Goal: Information Seeking & Learning: Check status

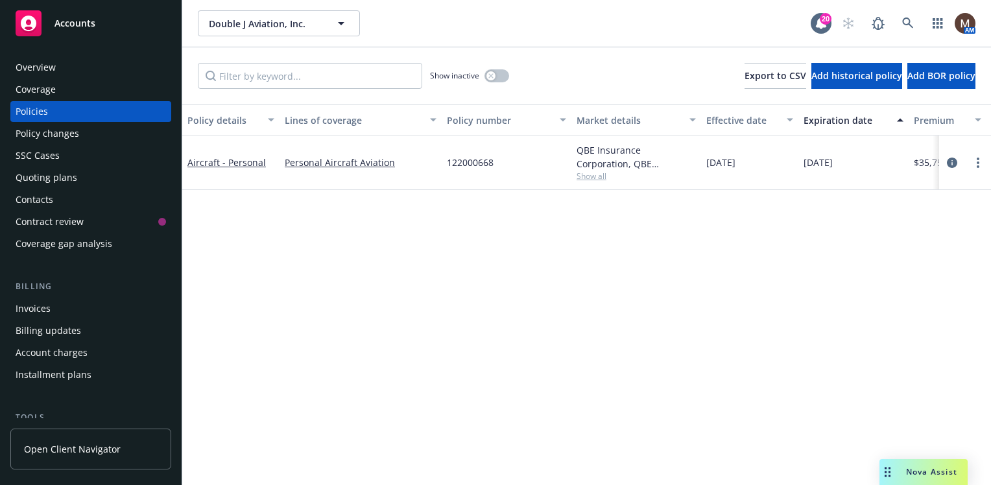
scroll to position [65, 0]
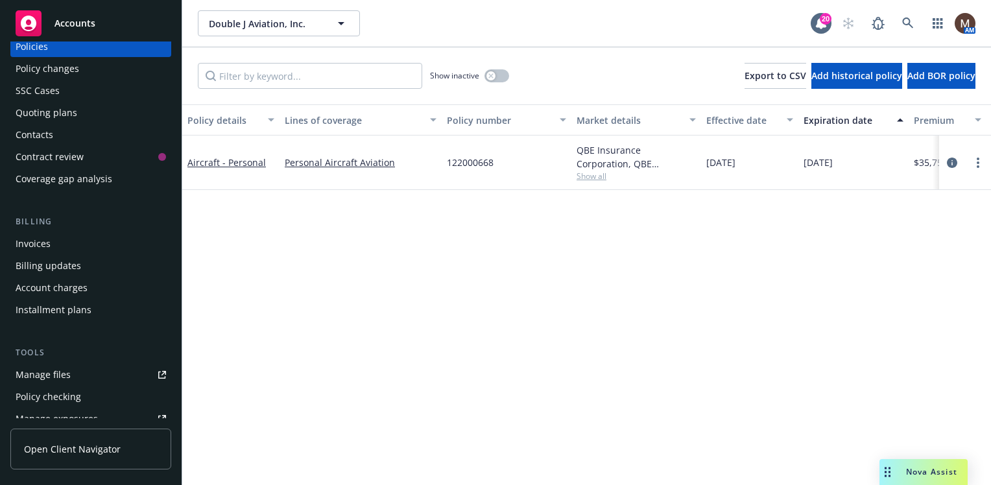
click at [49, 241] on div "Invoices" at bounding box center [91, 243] width 150 height 21
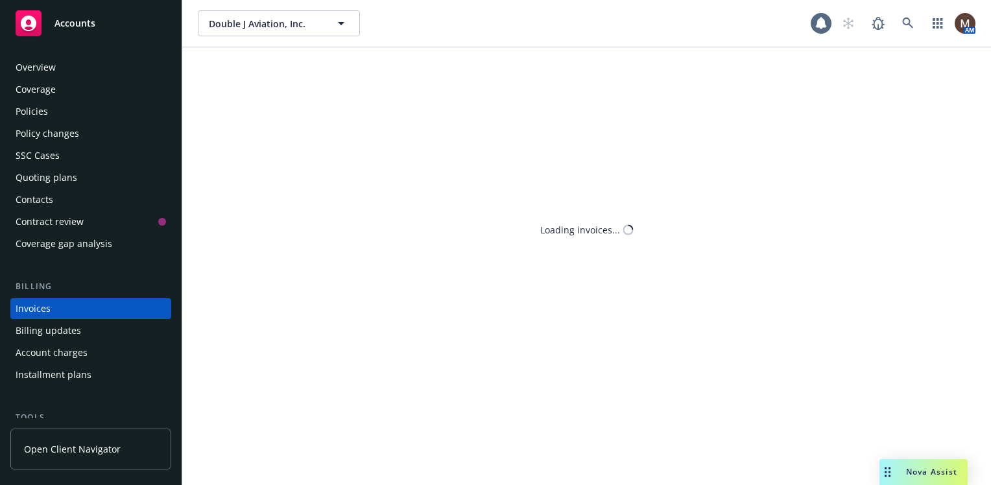
scroll to position [45, 0]
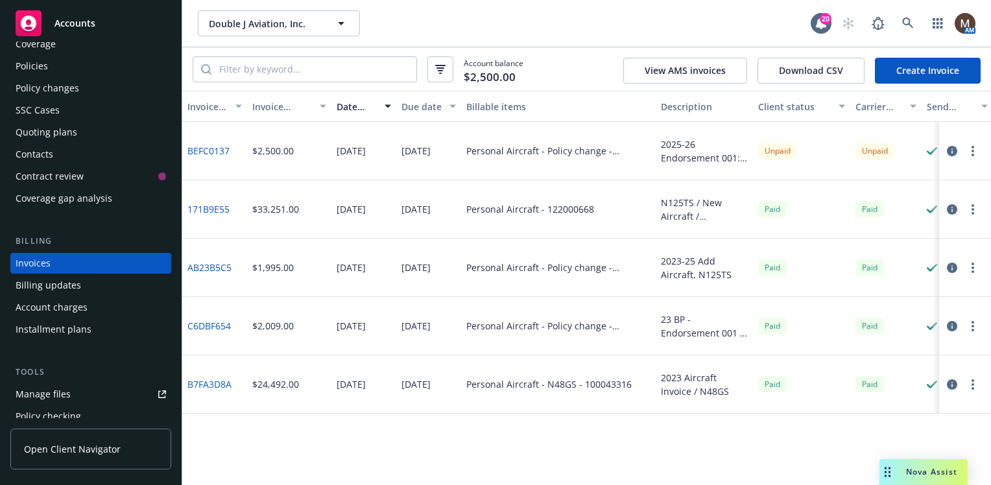
click at [75, 25] on span "Accounts" at bounding box center [74, 23] width 41 height 10
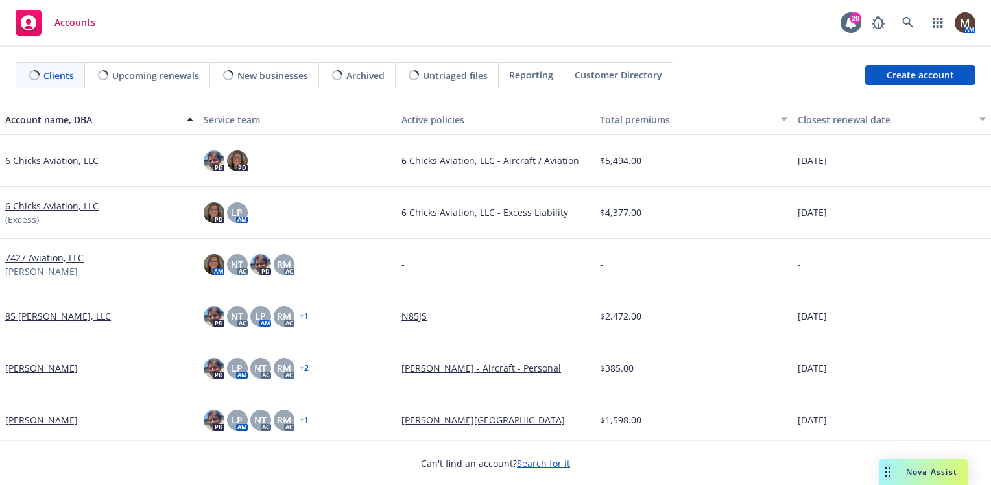
click at [150, 71] on span "Upcoming renewals" at bounding box center [155, 76] width 87 height 14
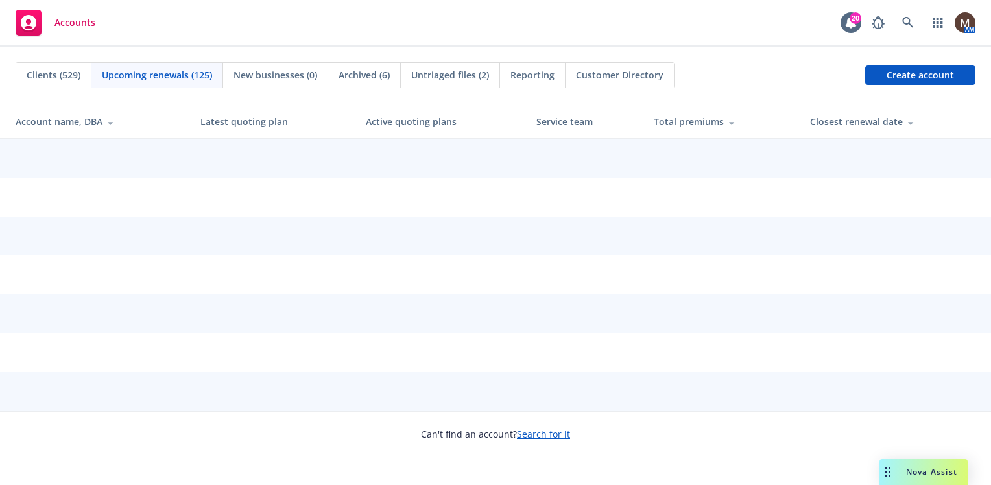
click at [176, 77] on span "Upcoming renewals (125)" at bounding box center [157, 75] width 110 height 14
click at [800, 119] on th "Total premiums" at bounding box center [721, 121] width 156 height 34
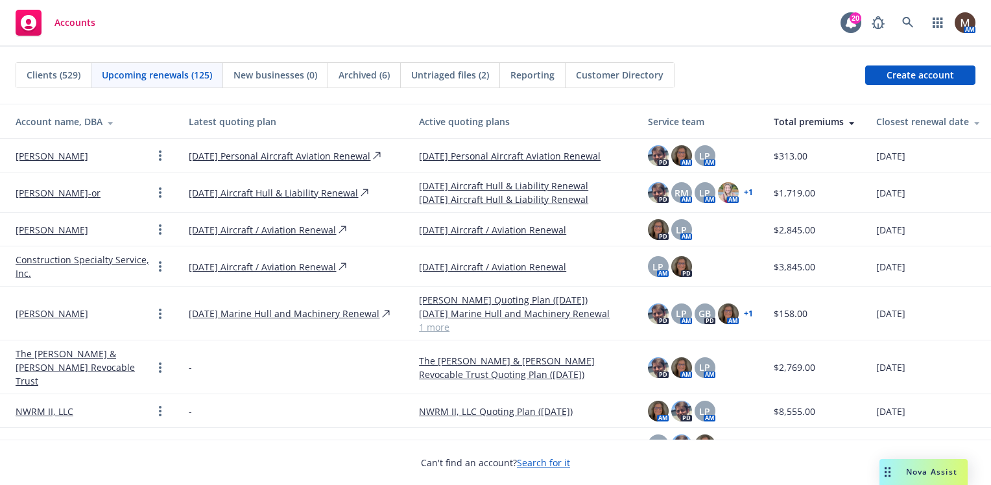
scroll to position [65, 0]
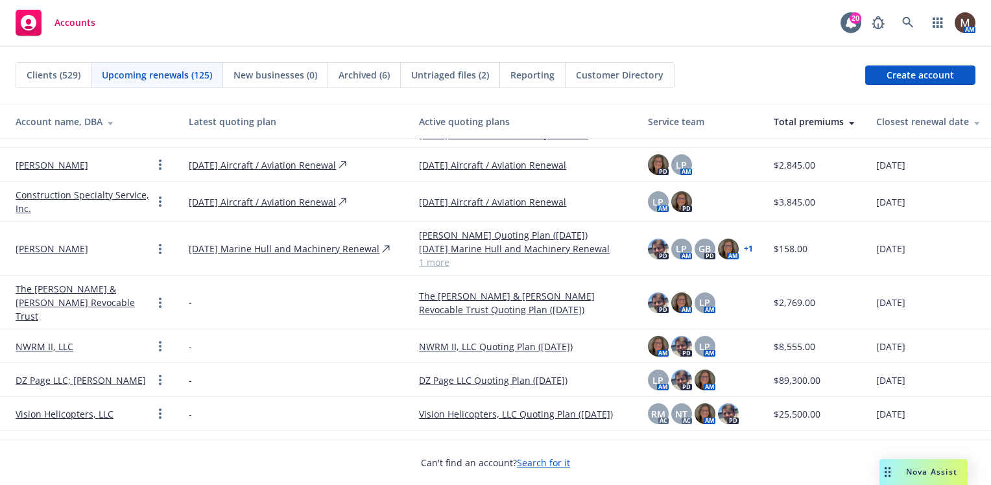
click at [889, 117] on div "Closest renewal date" at bounding box center [928, 122] width 104 height 14
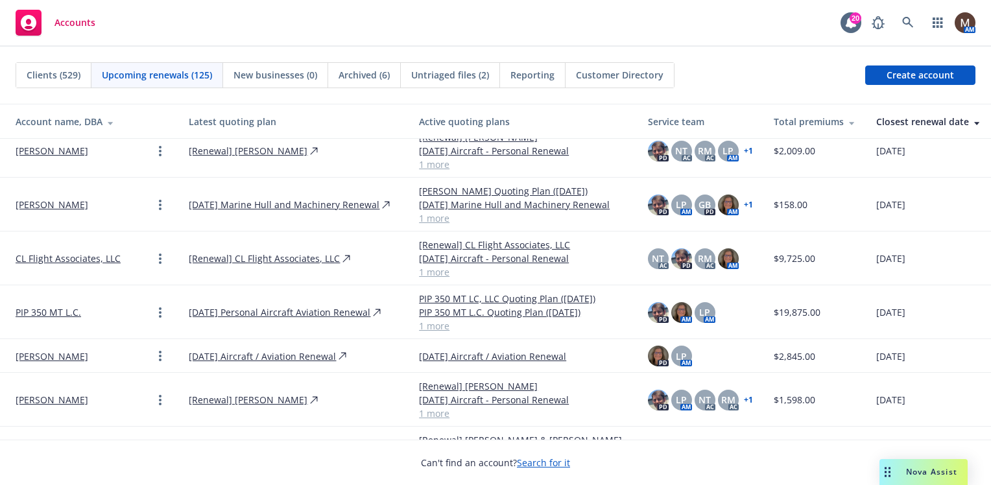
scroll to position [389, 0]
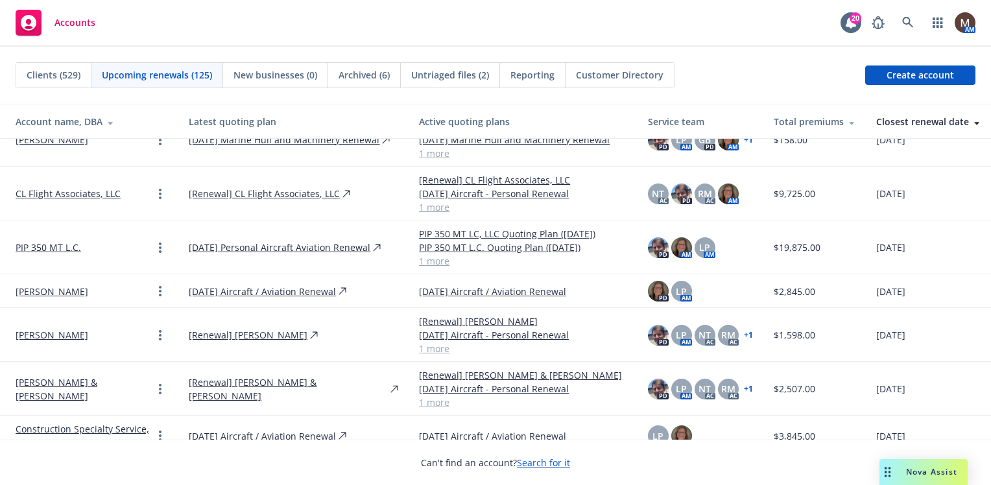
click at [64, 288] on link "[PERSON_NAME]" at bounding box center [52, 292] width 73 height 14
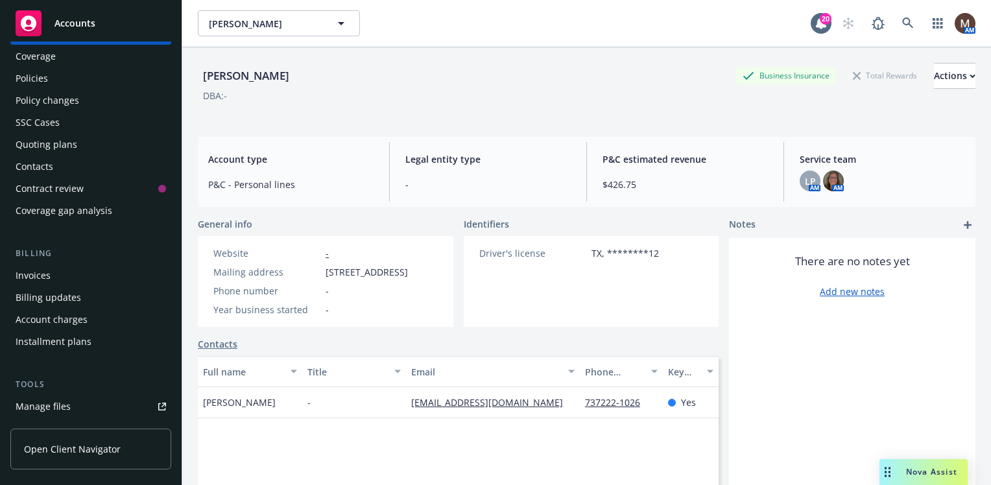
scroll to position [65, 0]
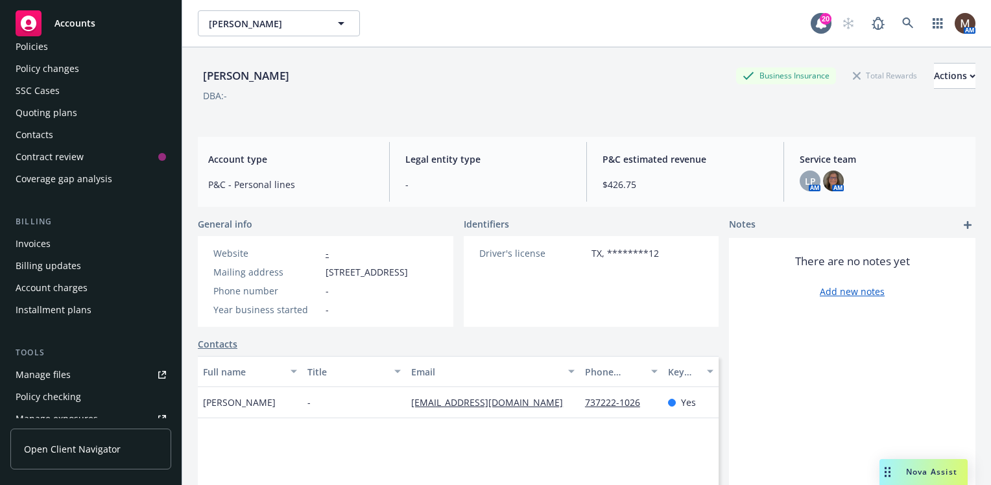
click at [62, 372] on div "Manage files" at bounding box center [43, 374] width 55 height 21
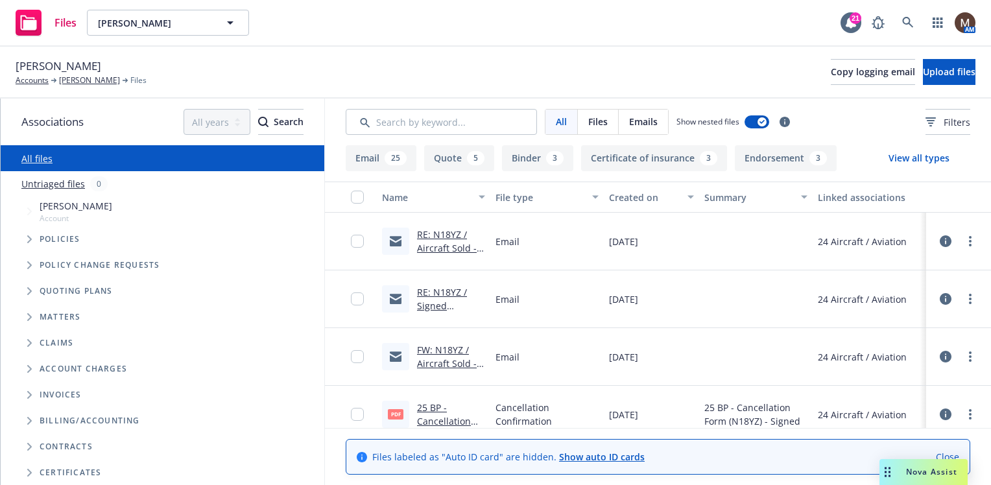
drag, startPoint x: 444, startPoint y: 246, endPoint x: 425, endPoint y: 273, distance: 32.2
click at [444, 246] on link "RE: N18YZ / Aircraft Sold - N18YZ / [PERSON_NAME]" at bounding box center [449, 261] width 64 height 67
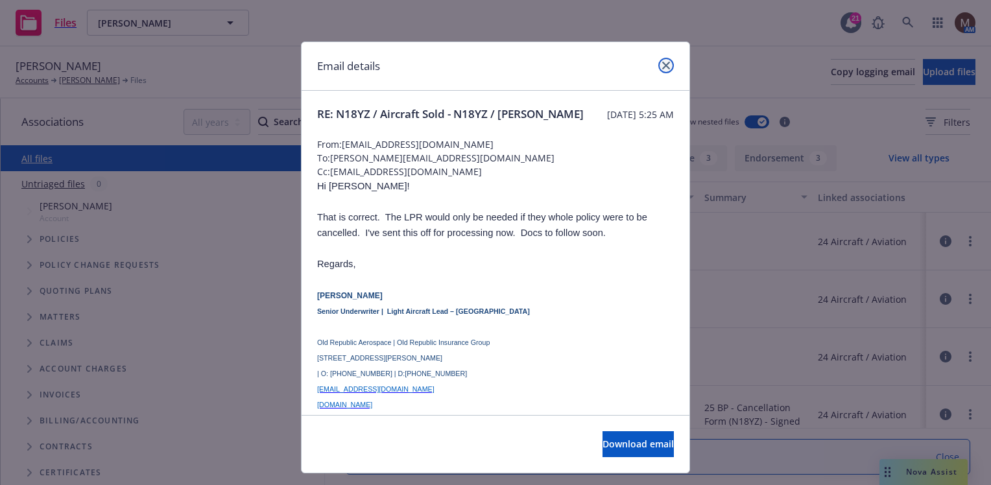
click at [662, 64] on icon "close" at bounding box center [666, 66] width 8 height 8
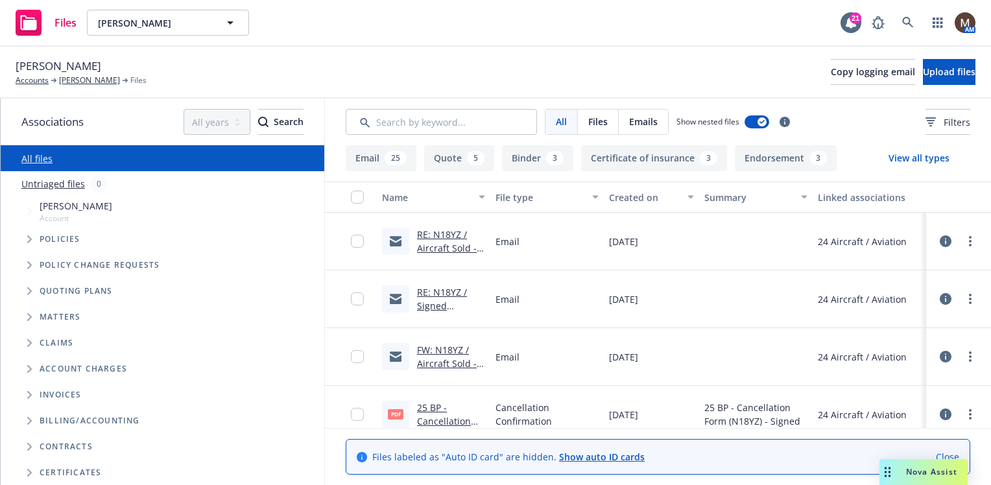
click at [439, 361] on link "FW: N18YZ / Aircraft Sold - N18YZ / [PERSON_NAME]" at bounding box center [449, 377] width 64 height 67
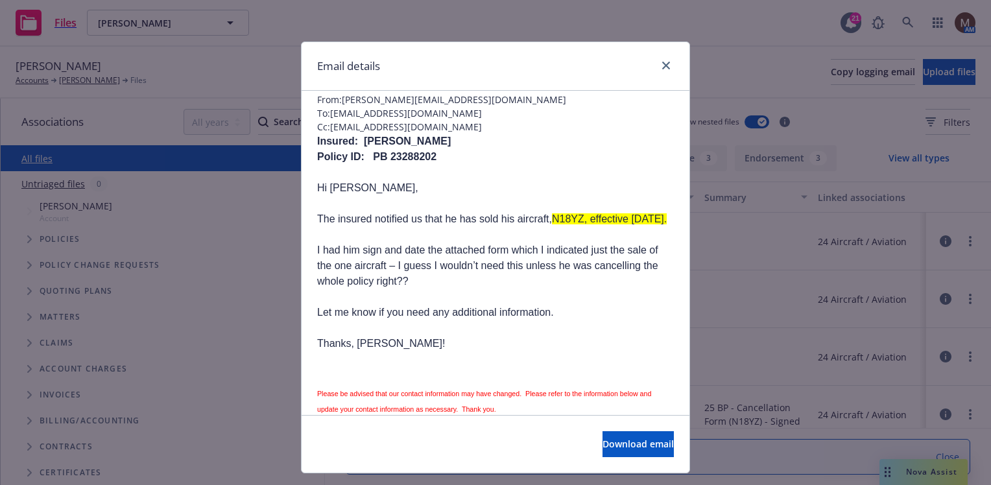
scroll to position [65, 0]
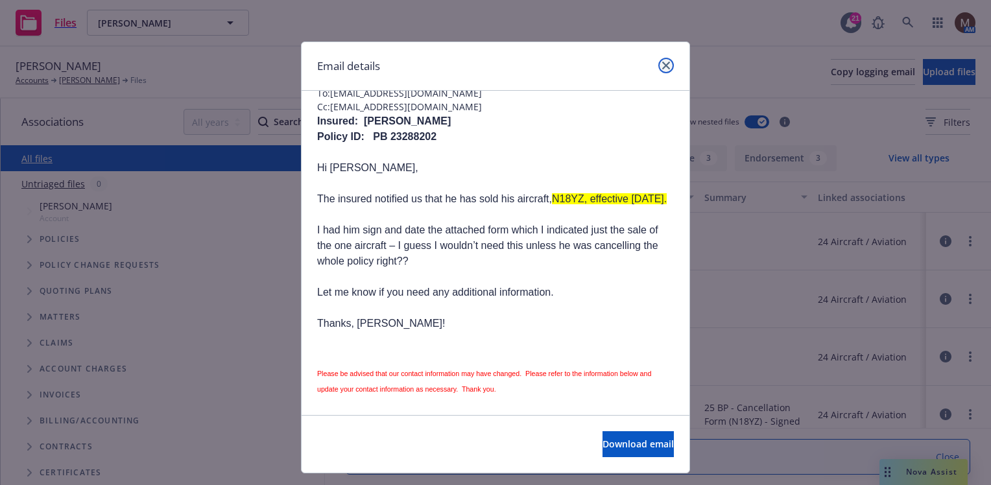
click at [662, 64] on icon "close" at bounding box center [666, 66] width 8 height 8
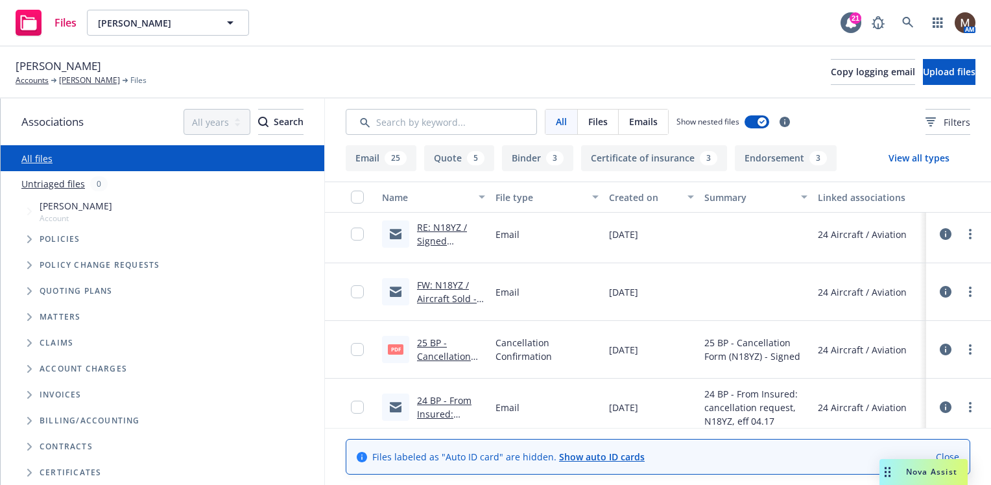
click at [447, 355] on link "25 BP - Cancellation Form (N18YZ) - Signed .pdf" at bounding box center [449, 363] width 64 height 53
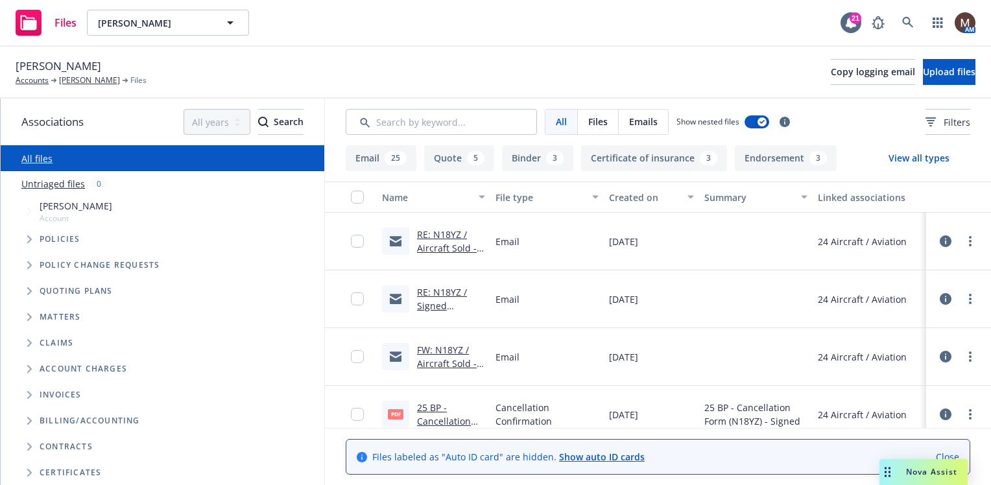
drag, startPoint x: 88, startPoint y: 77, endPoint x: 96, endPoint y: 87, distance: 13.0
click at [88, 77] on link "[PERSON_NAME]" at bounding box center [89, 81] width 61 height 12
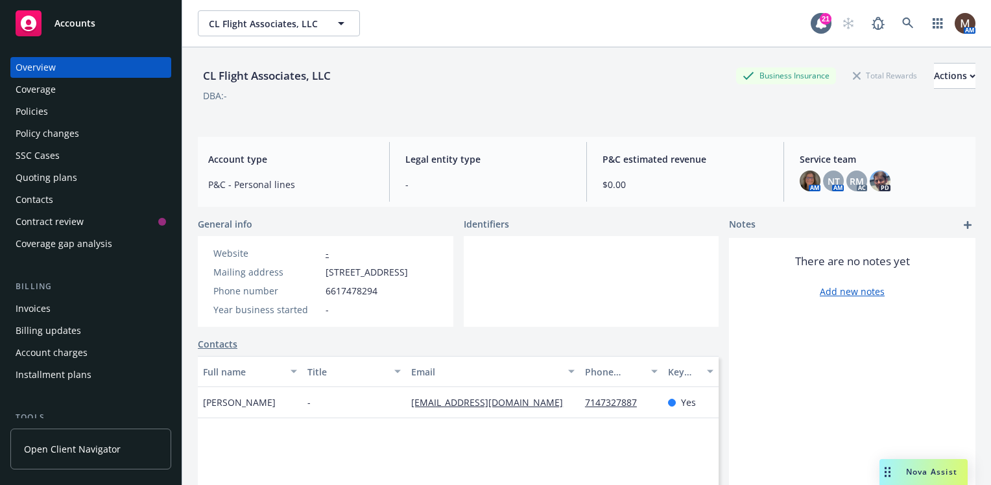
click at [56, 108] on div "Policies" at bounding box center [91, 111] width 150 height 21
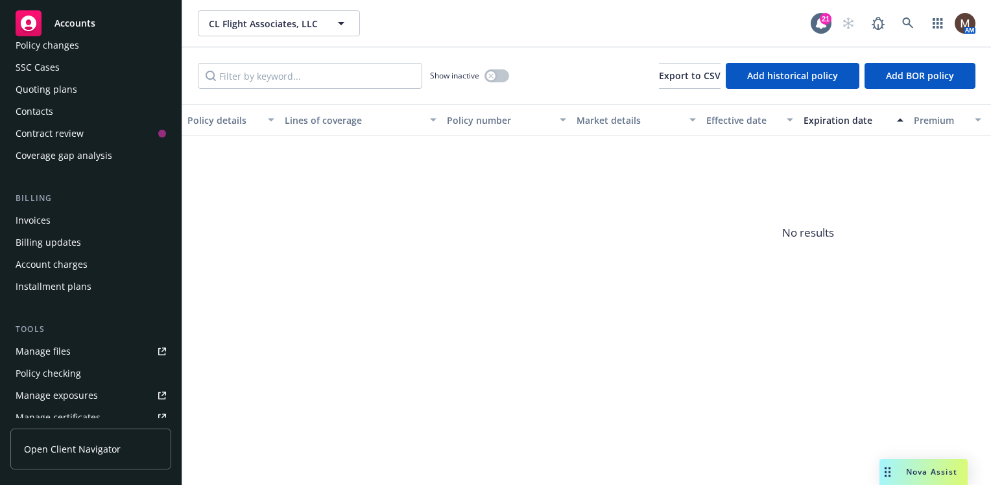
scroll to position [130, 0]
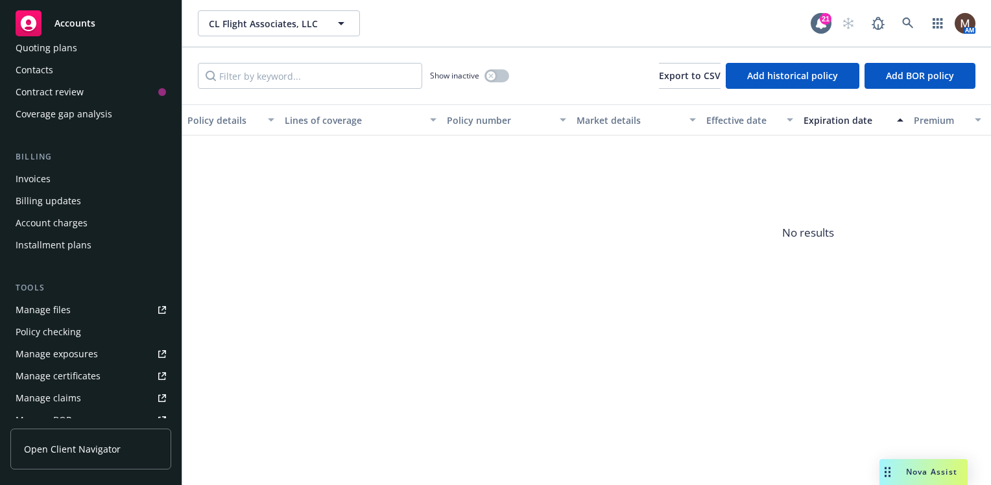
click at [71, 305] on link "Manage files" at bounding box center [90, 310] width 161 height 21
